Goal: Task Accomplishment & Management: Complete application form

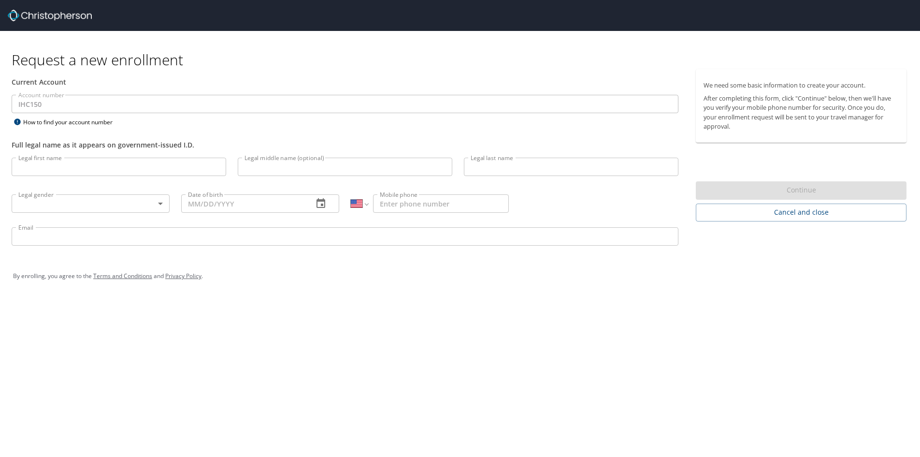
select select "US"
click at [89, 163] on input "Legal first name" at bounding box center [119, 166] width 215 height 18
type input "[PERSON_NAME]"
type input "Rose"
type input "Stone"
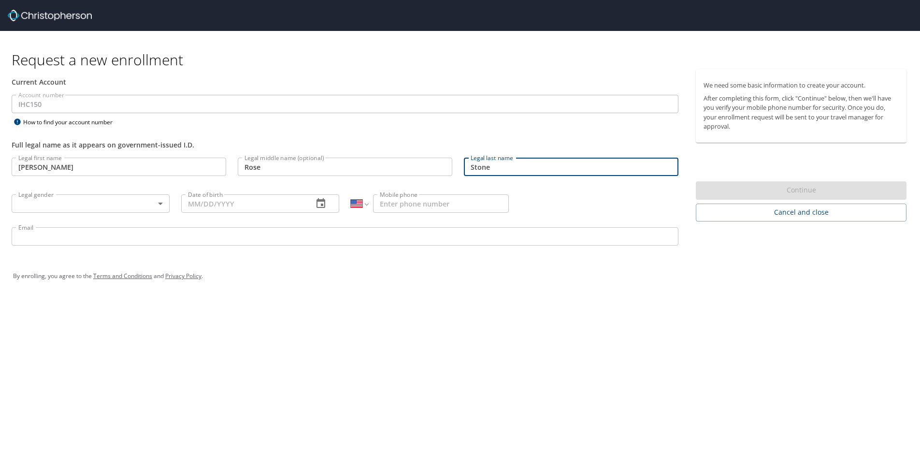
click at [81, 202] on body "Request a new enrollment Current Account Account number IHC150 Account number H…" at bounding box center [460, 228] width 920 height 457
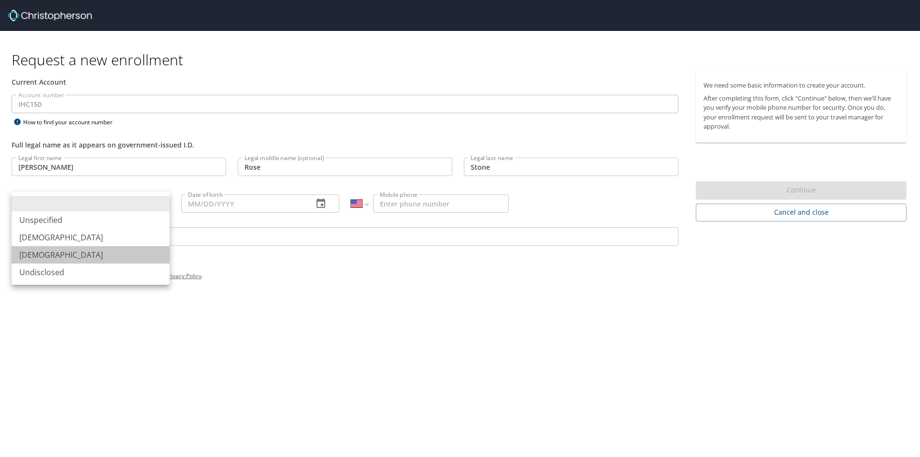
click at [71, 251] on li "[DEMOGRAPHIC_DATA]" at bounding box center [91, 254] width 158 height 17
type input "[DEMOGRAPHIC_DATA]"
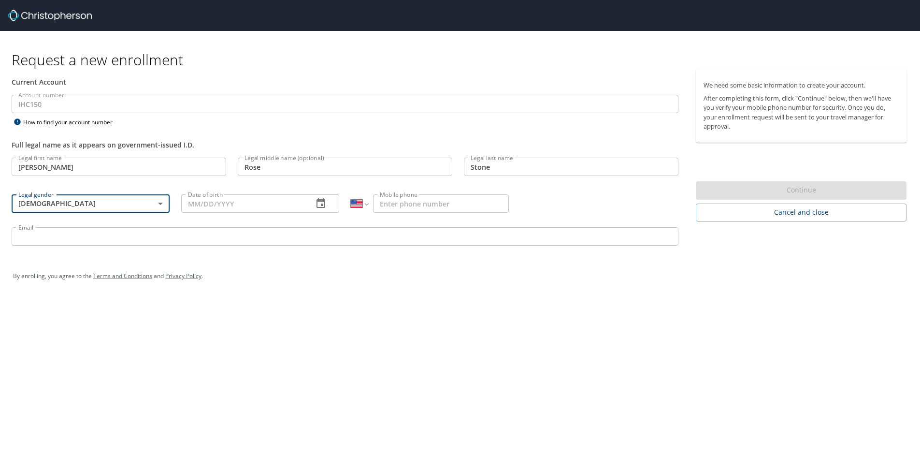
click at [204, 196] on input "Date of birth" at bounding box center [243, 203] width 124 height 18
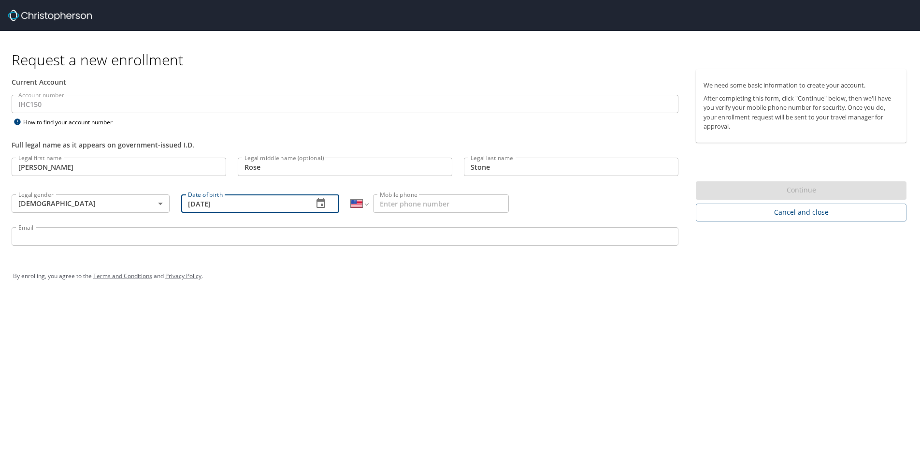
type input "[DATE]"
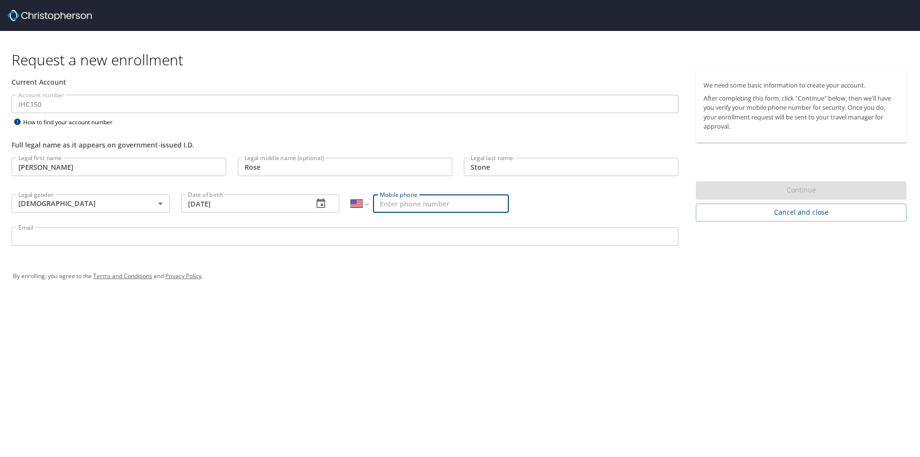
click at [398, 195] on input "Mobile phone" at bounding box center [441, 203] width 136 height 18
type input "[PHONE_NUMBER]"
click at [267, 238] on input "Email" at bounding box center [345, 236] width 667 height 18
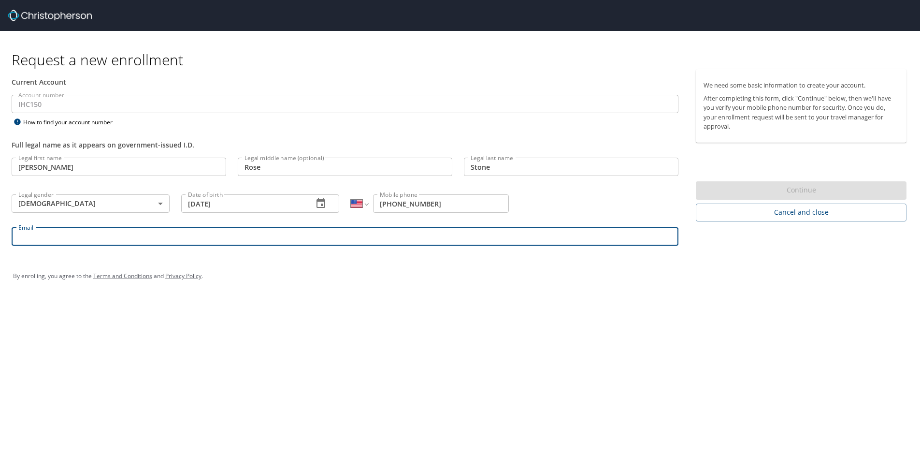
type input "e"
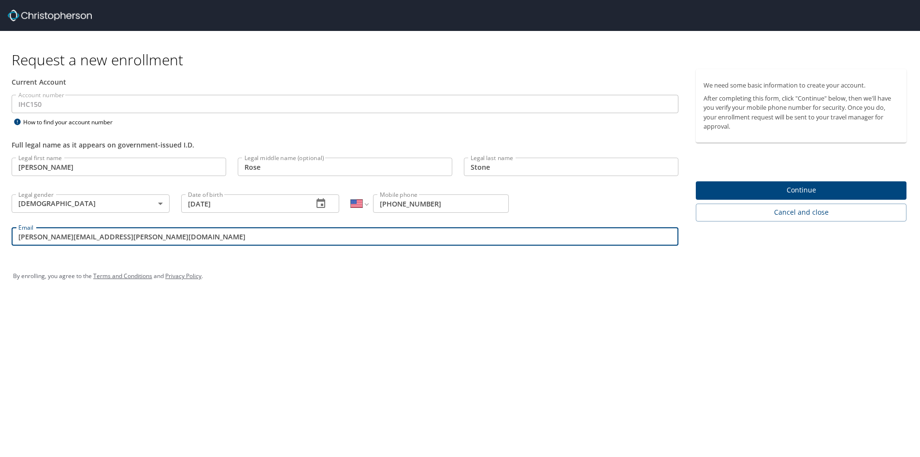
type input "[PERSON_NAME][EMAIL_ADDRESS][PERSON_NAME][DOMAIN_NAME]"
click at [450, 360] on div "Request a new enrollment Current Account Account number IHC150 Account number H…" at bounding box center [460, 228] width 920 height 457
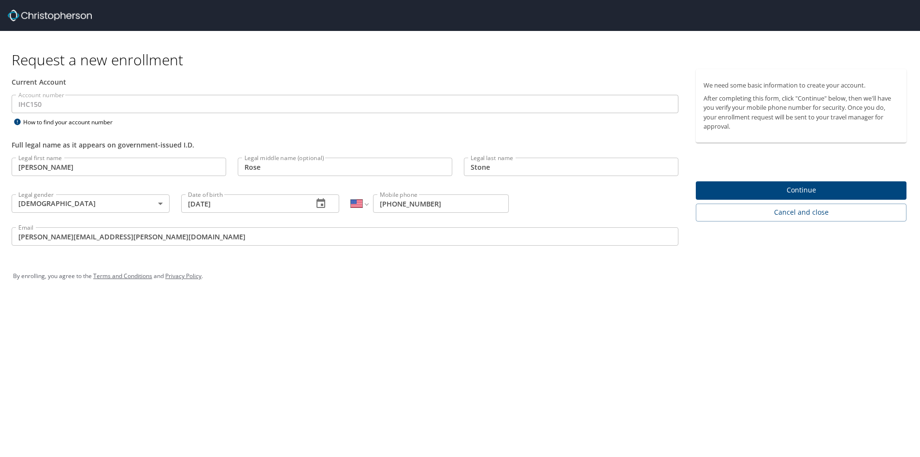
click at [799, 187] on span "Continue" at bounding box center [800, 190] width 195 height 12
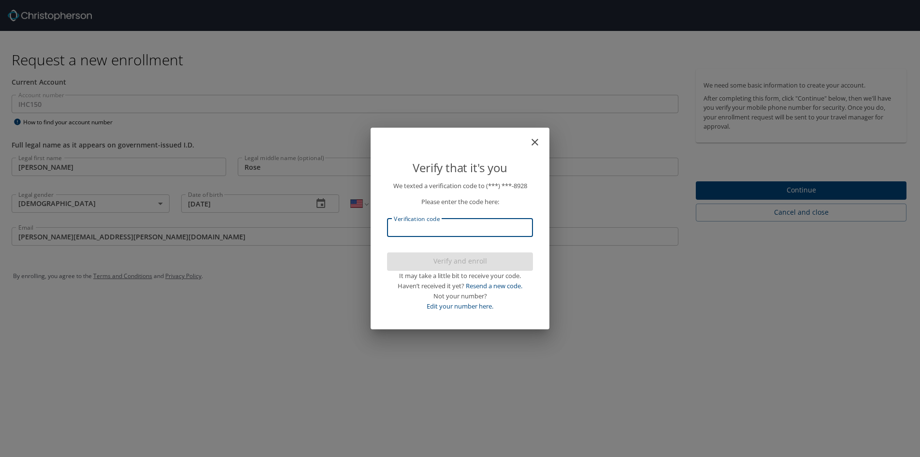
click at [448, 229] on input "Verification code" at bounding box center [460, 227] width 146 height 18
type input "099214"
click at [475, 260] on span "Verify and enroll" at bounding box center [460, 261] width 130 height 12
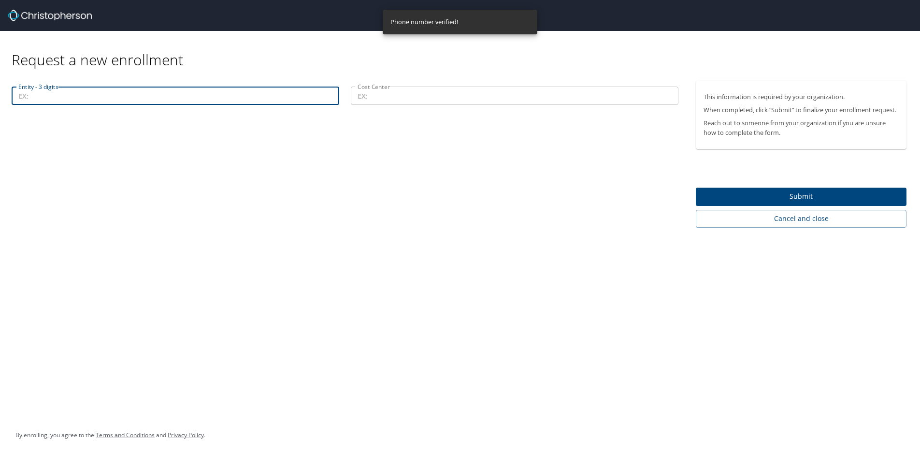
click at [141, 89] on input "Entity - 3 digits" at bounding box center [176, 95] width 328 height 18
type input "00201"
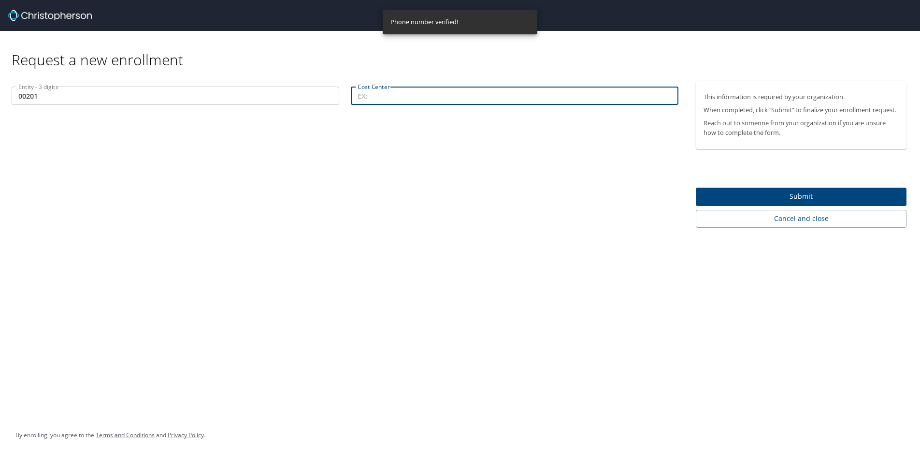
click at [362, 94] on input "Cost Center" at bounding box center [515, 95] width 328 height 18
type input "29802"
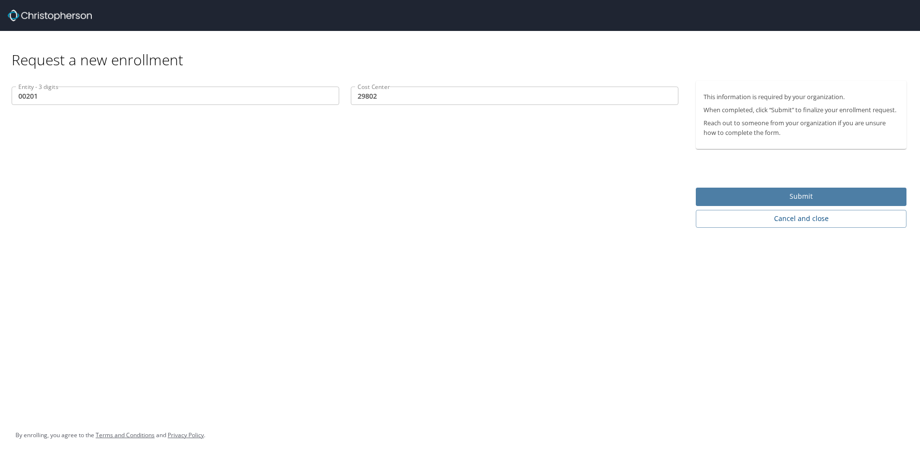
click at [750, 197] on span "Submit" at bounding box center [800, 196] width 195 height 12
